Goal: Information Seeking & Learning: Check status

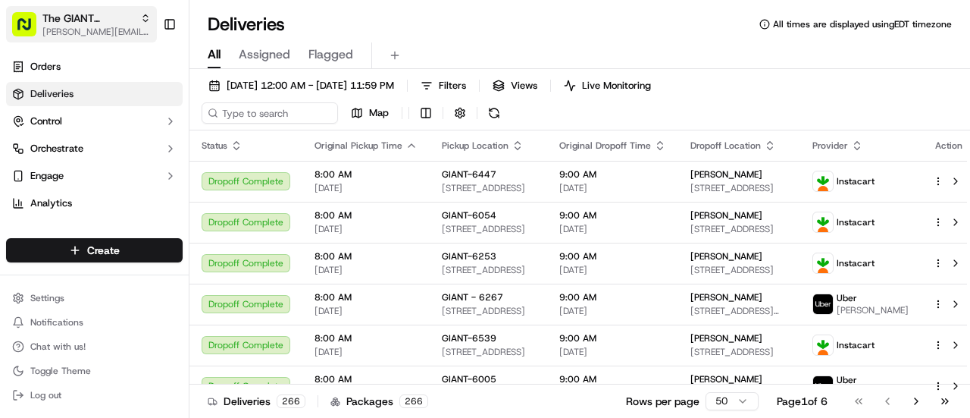
click at [70, 31] on span "[PERSON_NAME][EMAIL_ADDRESS][PERSON_NAME][DOMAIN_NAME]" at bounding box center [96, 32] width 108 height 12
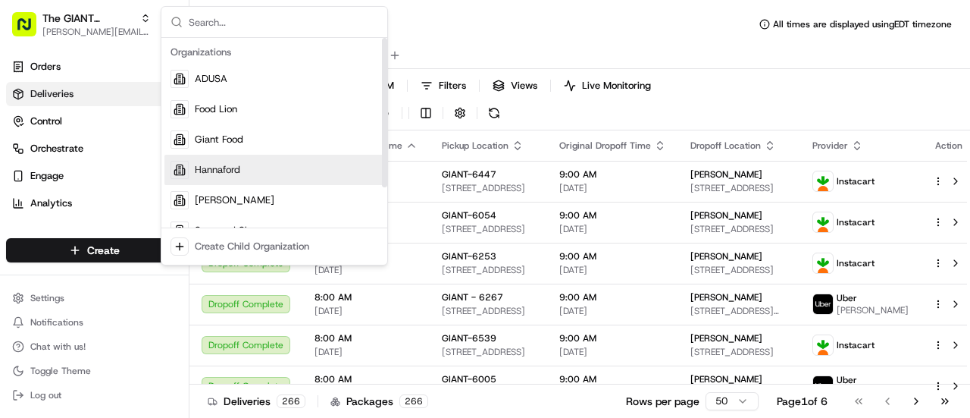
scroll to position [52, 0]
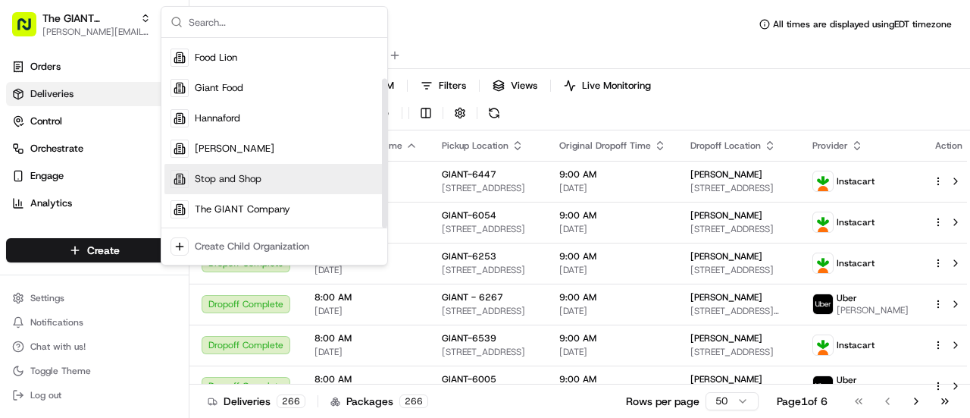
click at [265, 177] on div "Stop and Shop" at bounding box center [275, 179] width 220 height 30
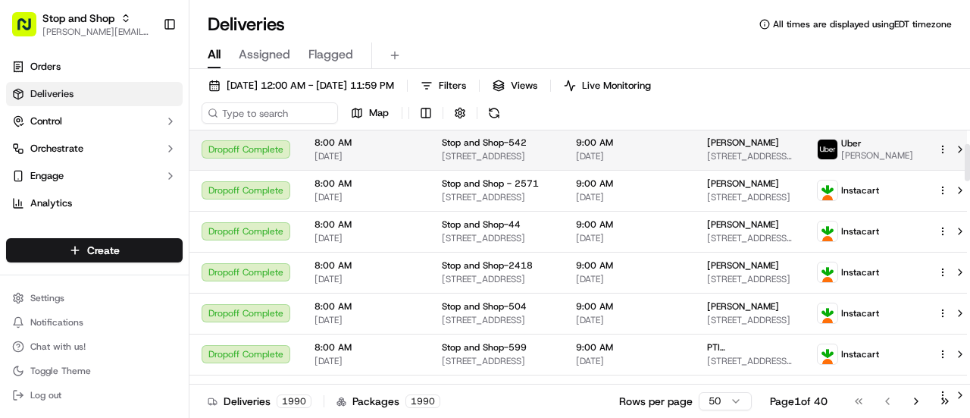
scroll to position [0, 0]
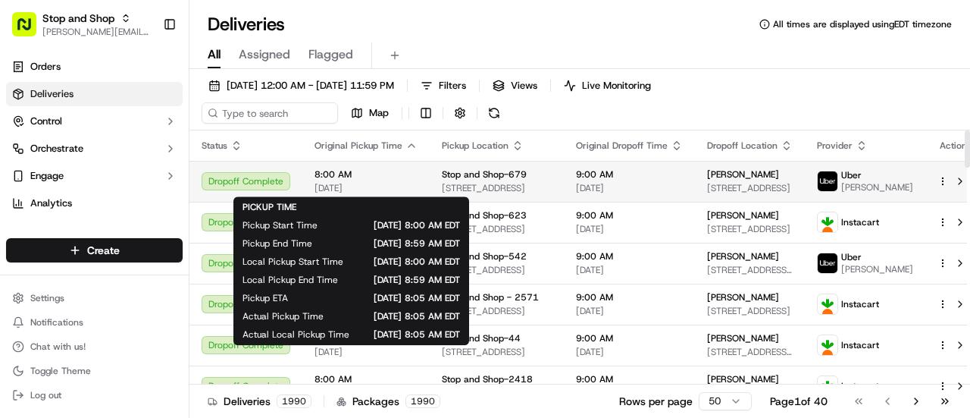
click at [390, 172] on span "8:00 AM" at bounding box center [366, 174] width 103 height 12
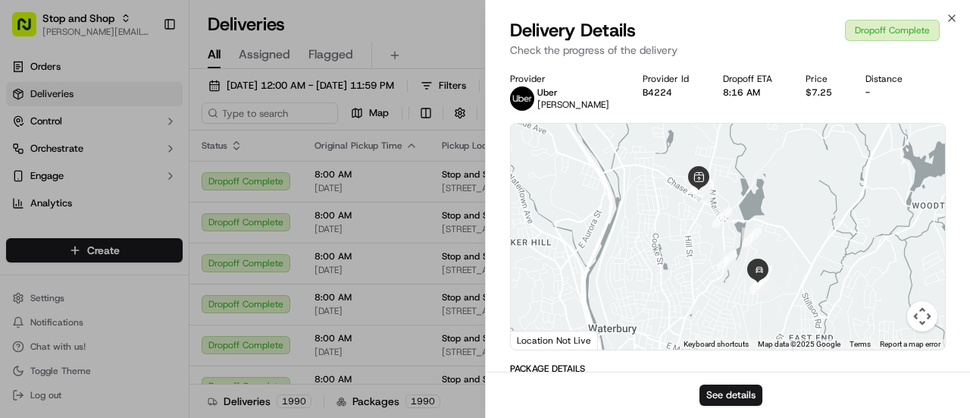
click at [723, 381] on div "See details" at bounding box center [728, 395] width 484 height 46
click at [726, 390] on button "See details" at bounding box center [731, 394] width 63 height 21
click at [955, 21] on icon "button" at bounding box center [952, 18] width 12 height 12
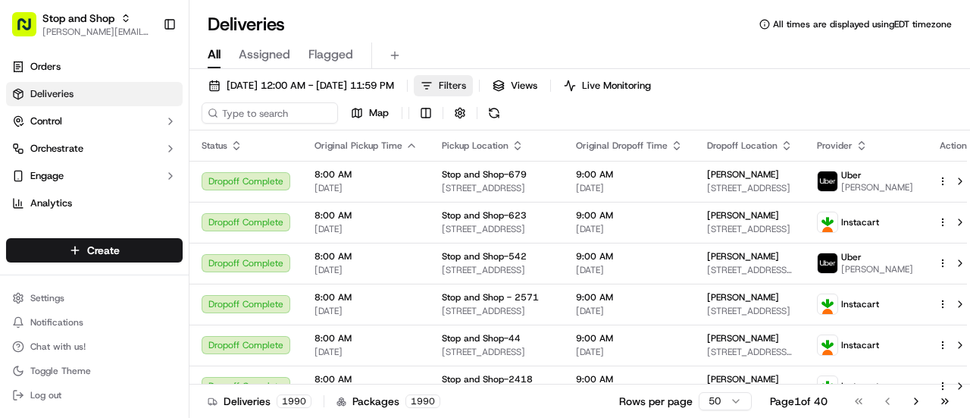
click at [466, 90] on span "Filters" at bounding box center [452, 86] width 27 height 14
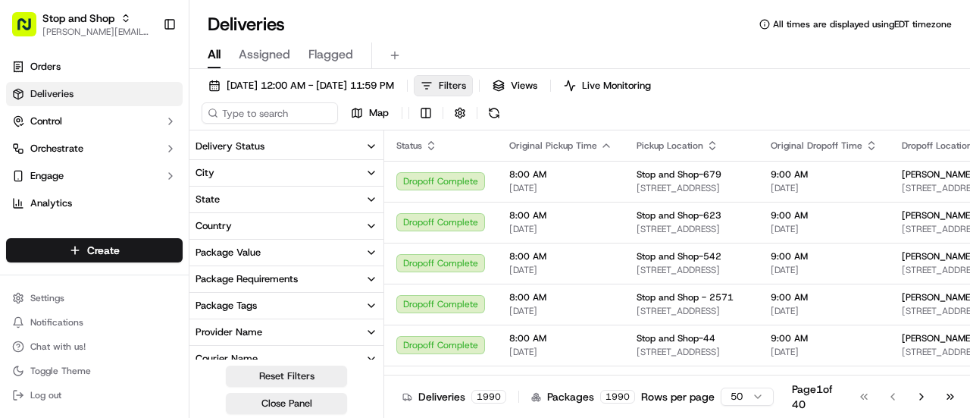
click at [466, 88] on span "Filters" at bounding box center [452, 86] width 27 height 14
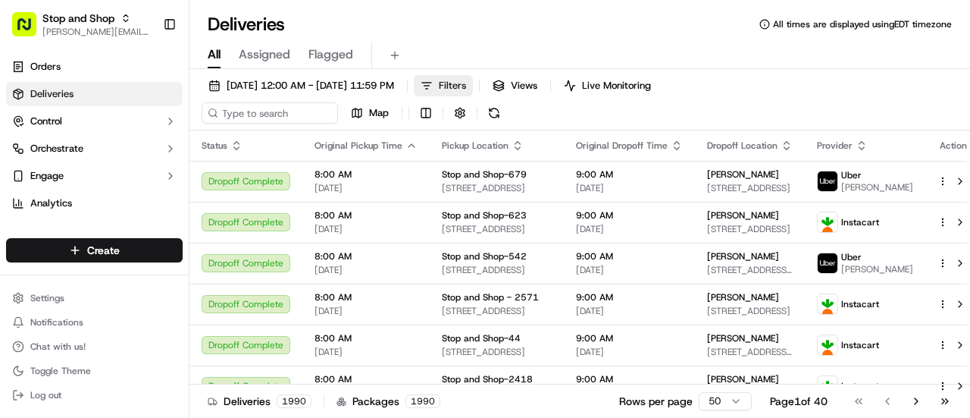
click at [473, 81] on button "Filters" at bounding box center [443, 85] width 59 height 21
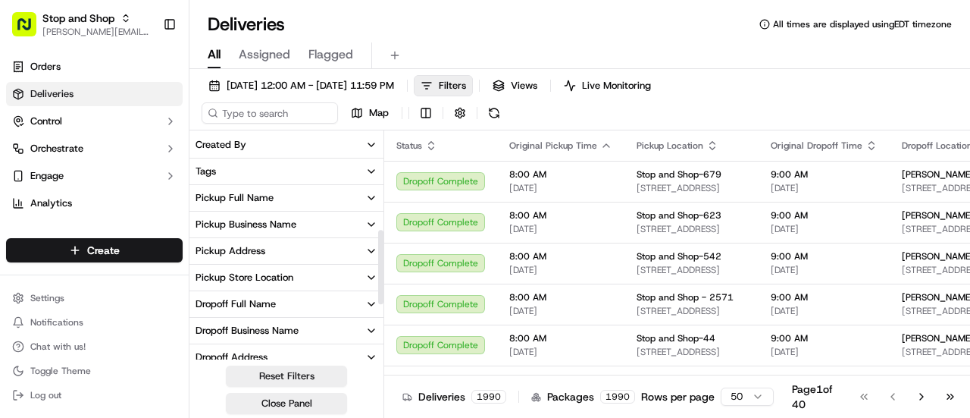
scroll to position [301, 0]
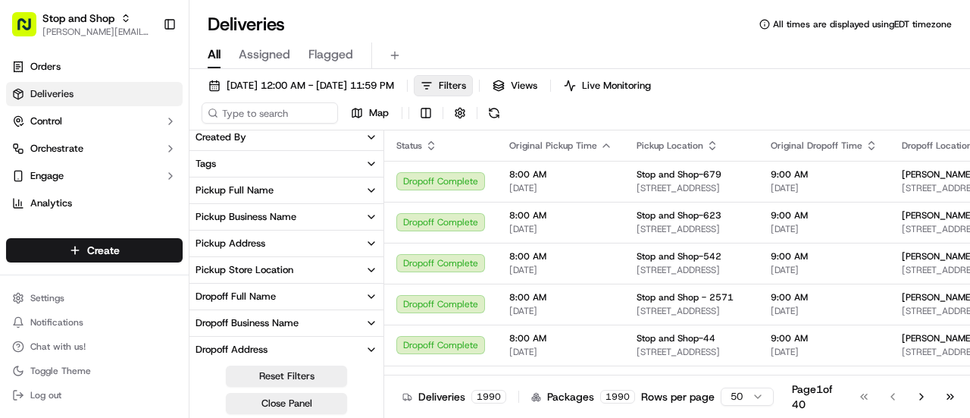
click at [321, 264] on button "Pickup Store Location" at bounding box center [287, 270] width 194 height 26
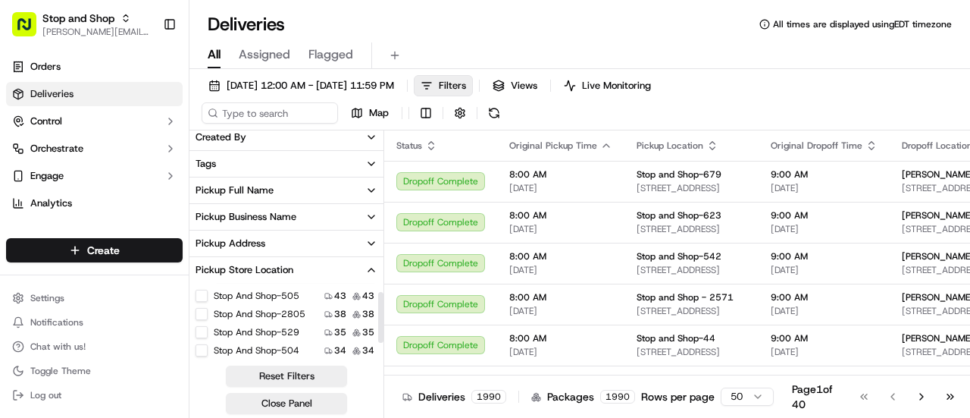
scroll to position [29, 0]
click at [202, 293] on button "Stop and Shop-505" at bounding box center [202, 295] width 12 height 12
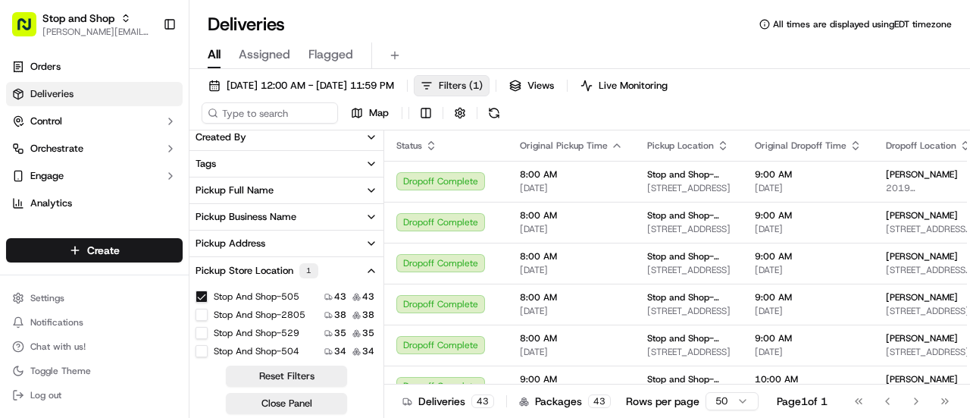
click at [490, 78] on button "Filters ( 1 )" at bounding box center [452, 85] width 76 height 21
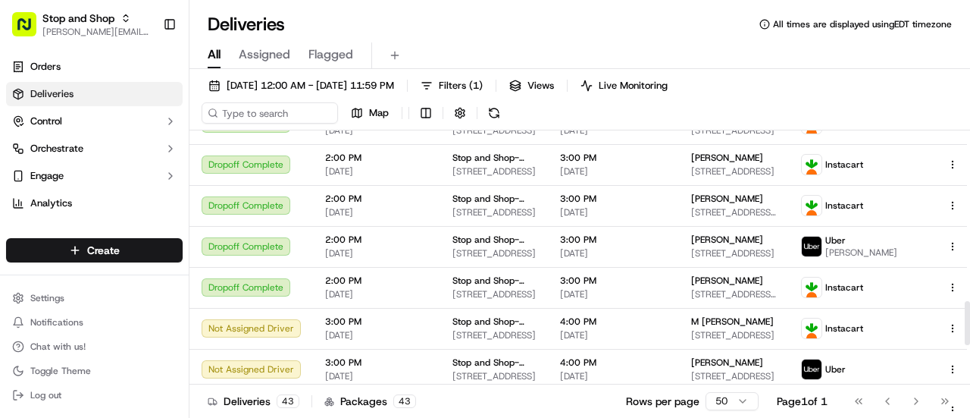
scroll to position [1089, 0]
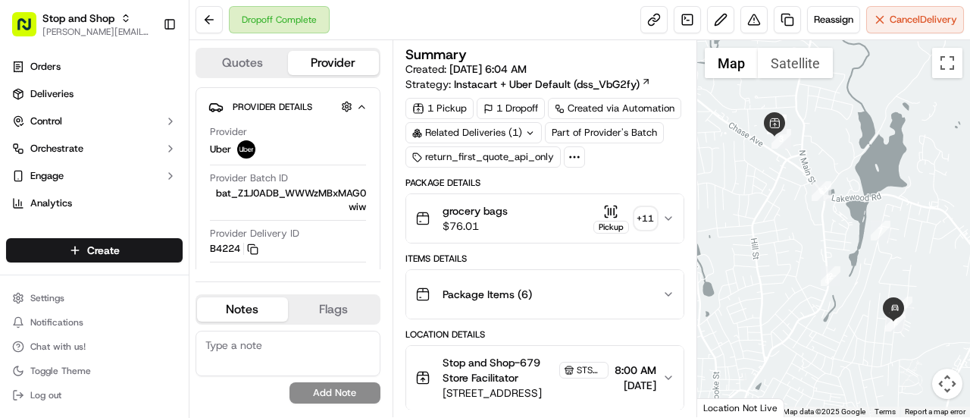
click at [568, 155] on icon at bounding box center [575, 157] width 14 height 14
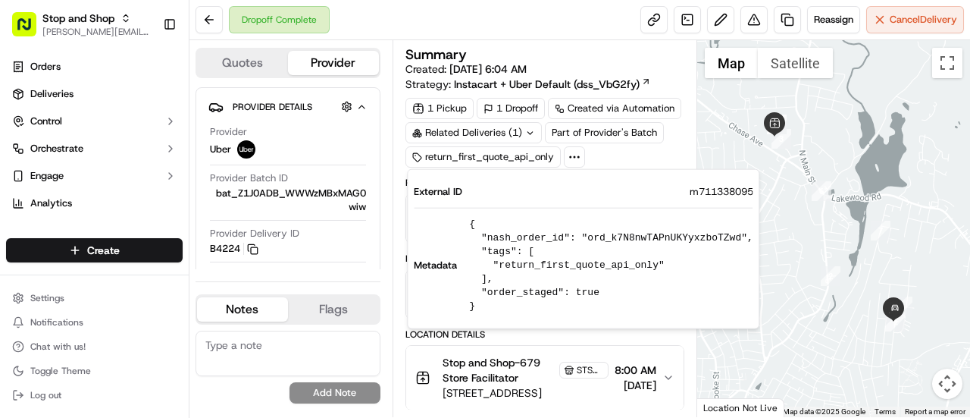
click at [568, 155] on icon at bounding box center [575, 157] width 14 height 14
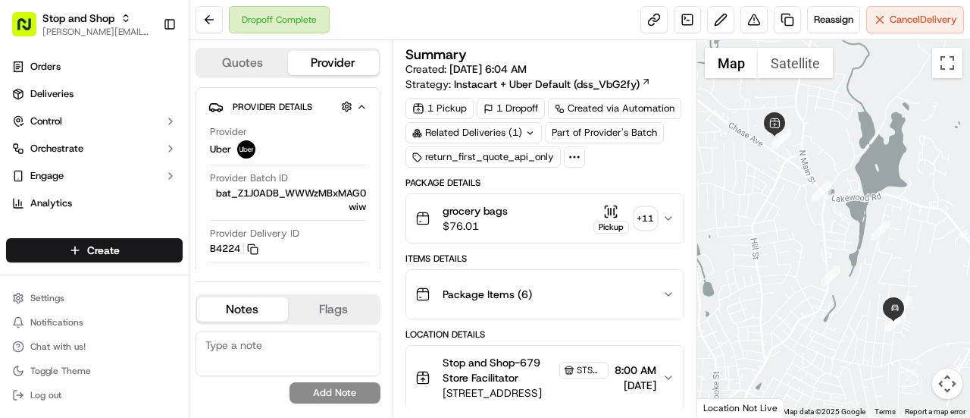
click at [640, 220] on div "+ 11" at bounding box center [645, 218] width 21 height 21
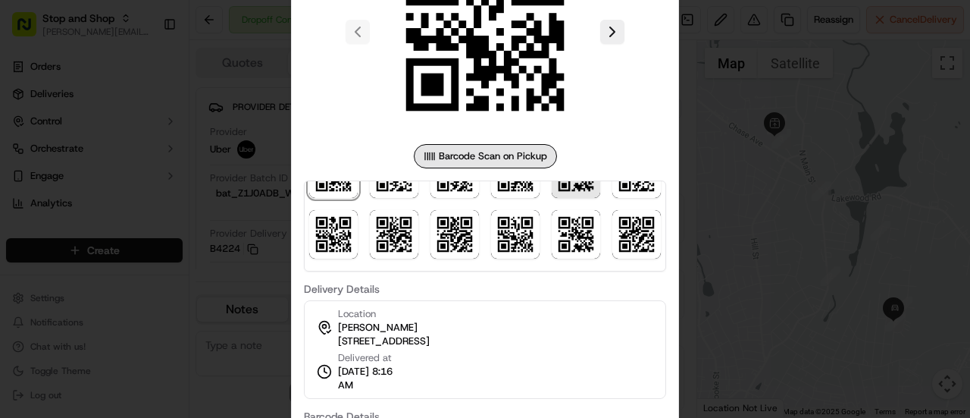
scroll to position [98, 0]
click at [690, 131] on div at bounding box center [485, 209] width 970 height 418
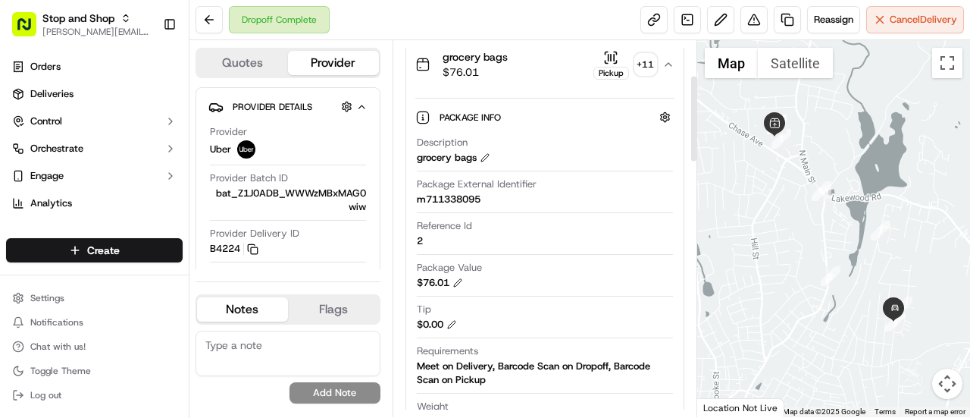
scroll to position [0, 0]
